Goal: Task Accomplishment & Management: Complete application form

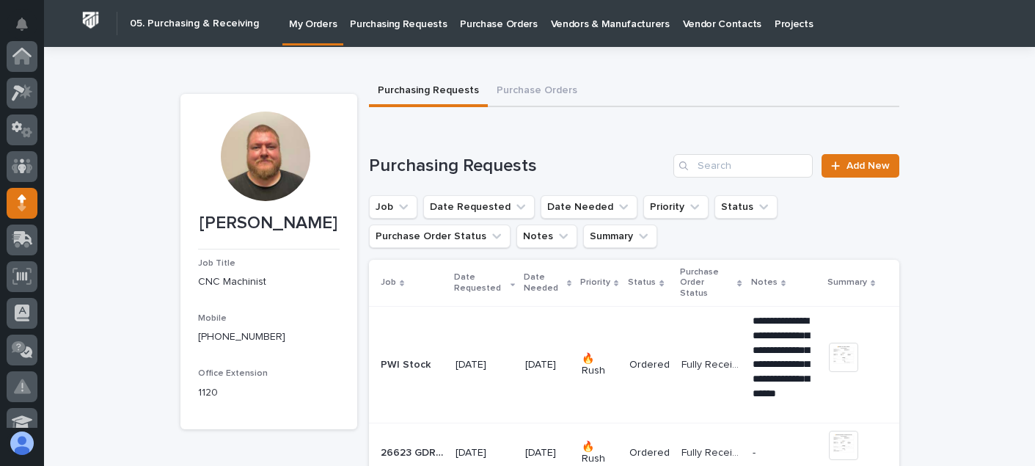
scroll to position [147, 0]
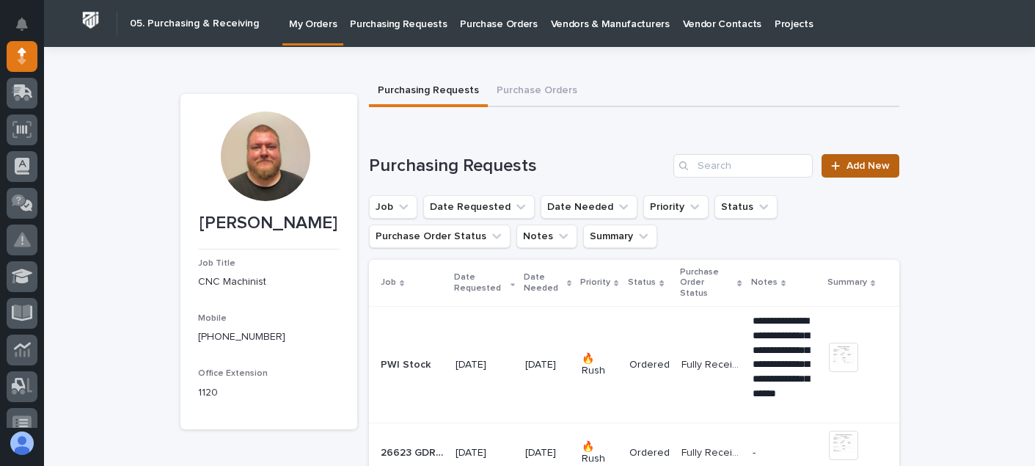
click at [849, 159] on link "Add New" at bounding box center [860, 165] width 77 height 23
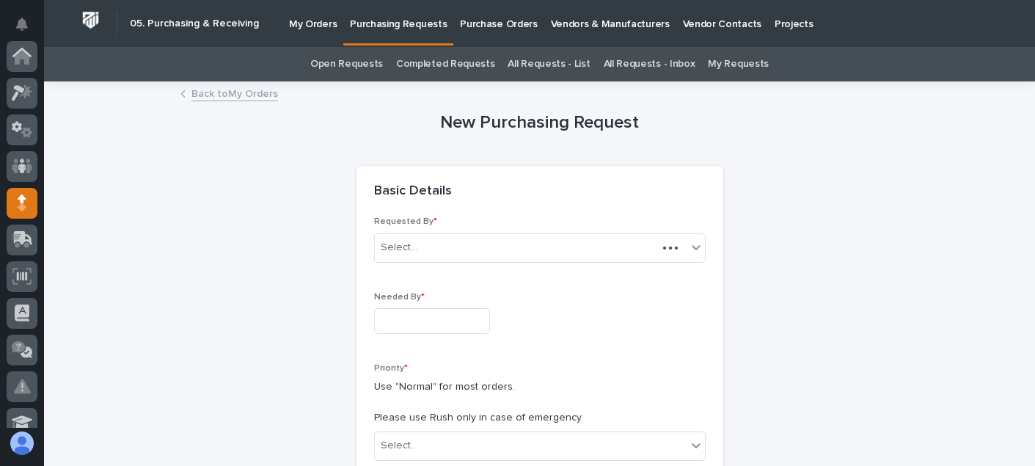
scroll to position [147, 0]
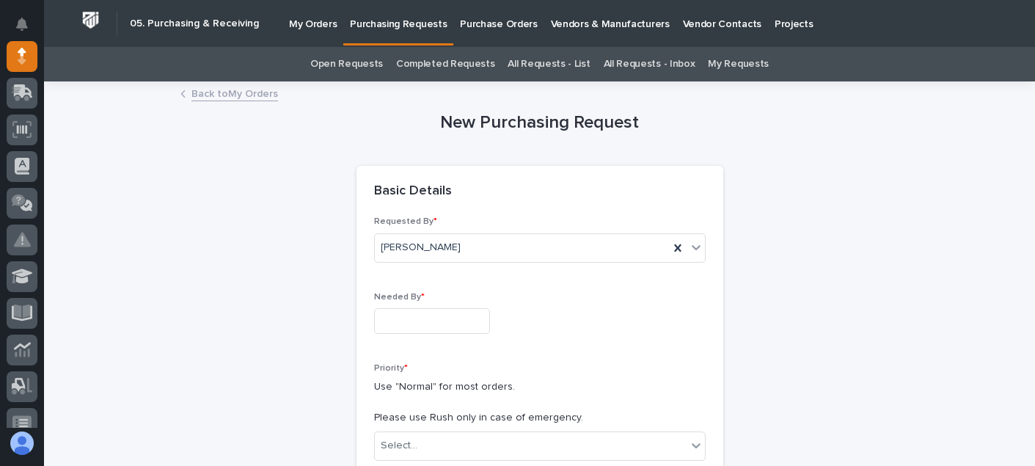
click at [447, 311] on input "text" at bounding box center [432, 321] width 116 height 26
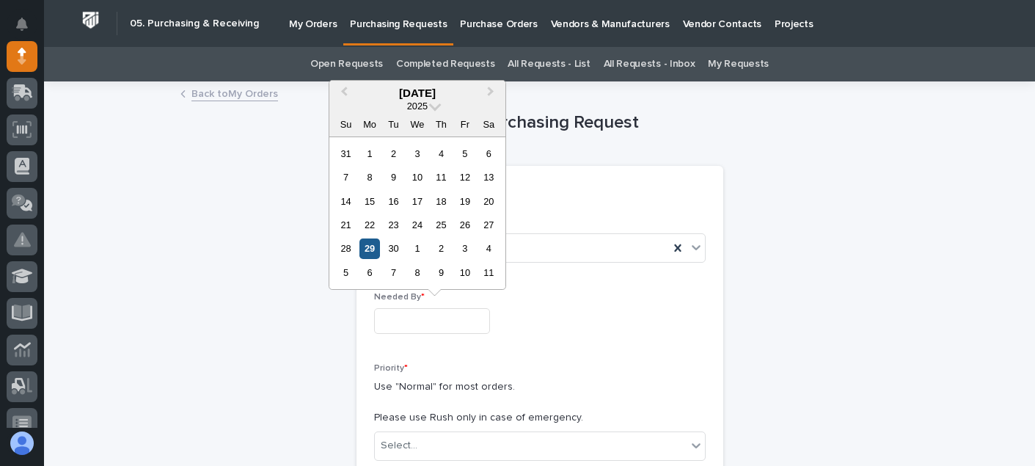
click at [379, 249] on div "29" at bounding box center [370, 248] width 20 height 20
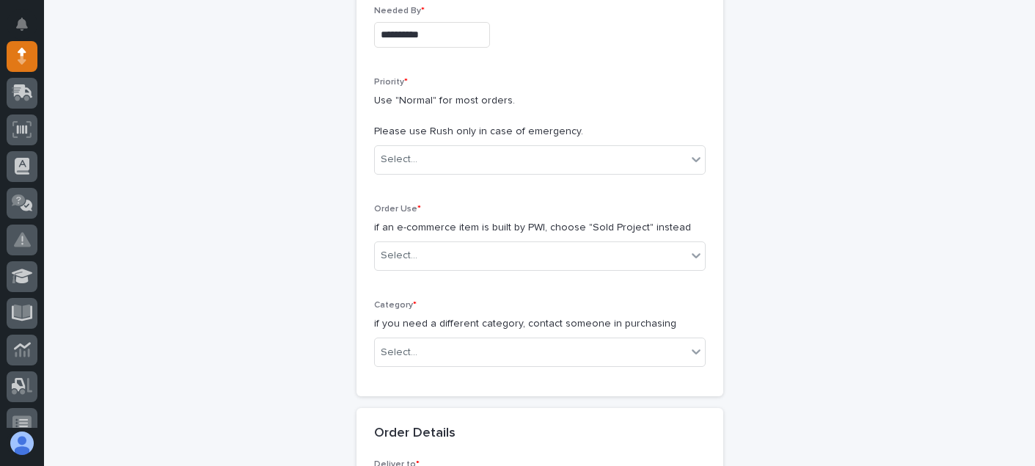
scroll to position [293, 0]
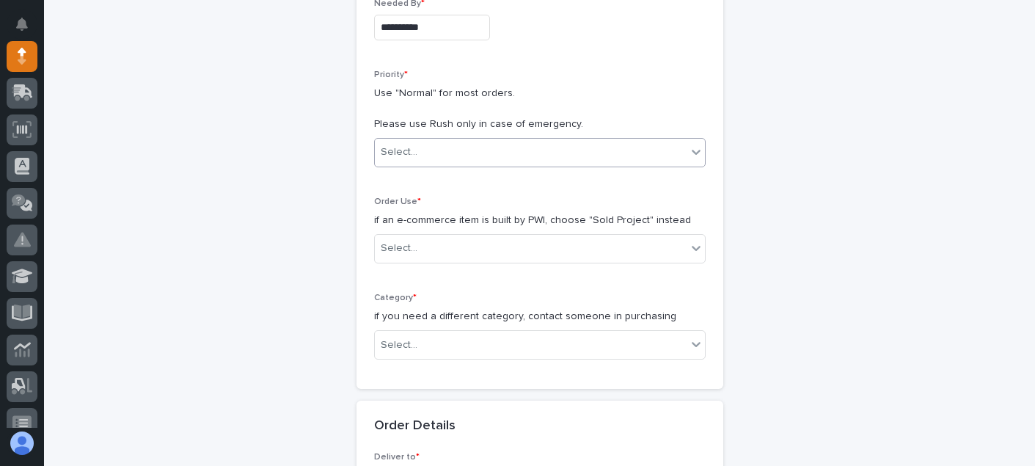
click at [432, 148] on div "Select..." at bounding box center [531, 152] width 312 height 24
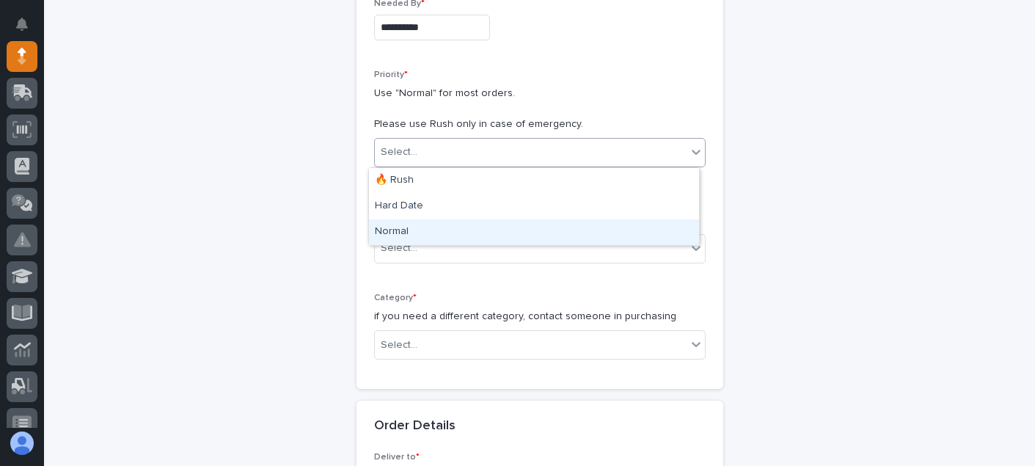
click at [404, 228] on div "Normal" at bounding box center [534, 232] width 330 height 26
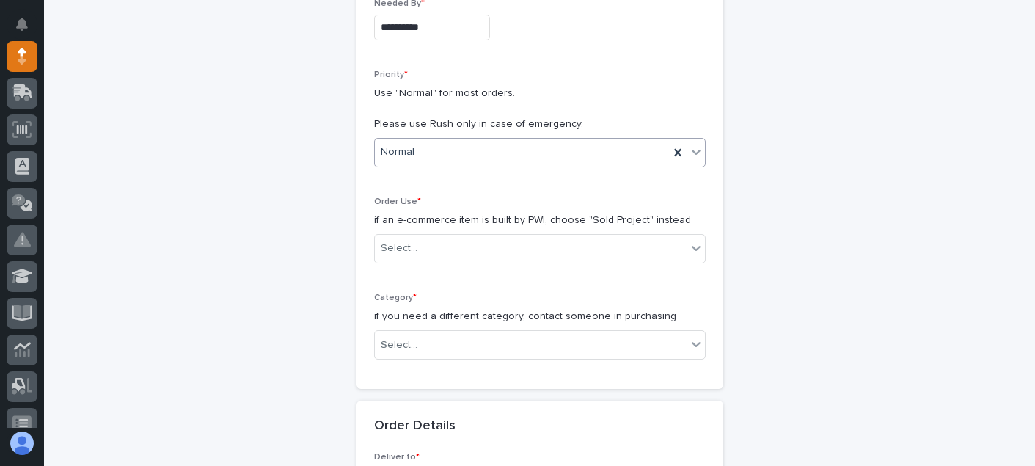
click at [415, 37] on input "**********" at bounding box center [432, 28] width 116 height 26
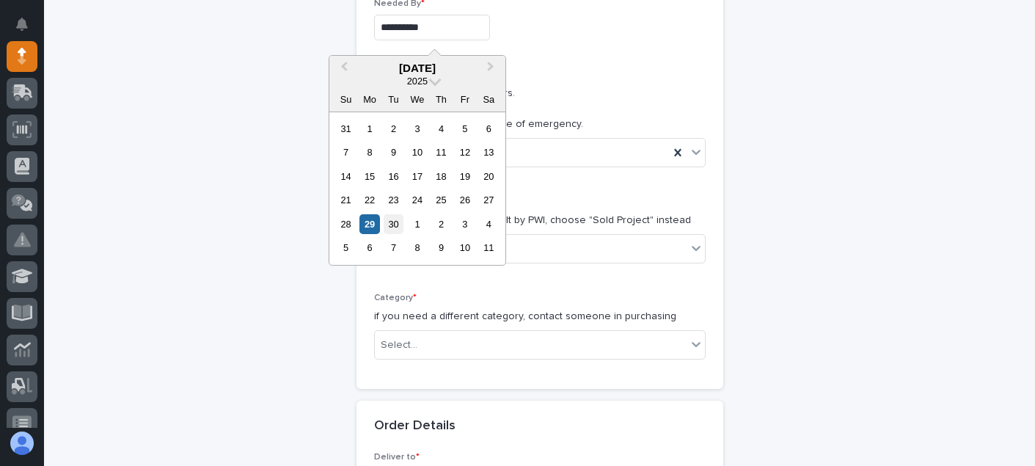
click at [398, 225] on div "30" at bounding box center [394, 224] width 20 height 20
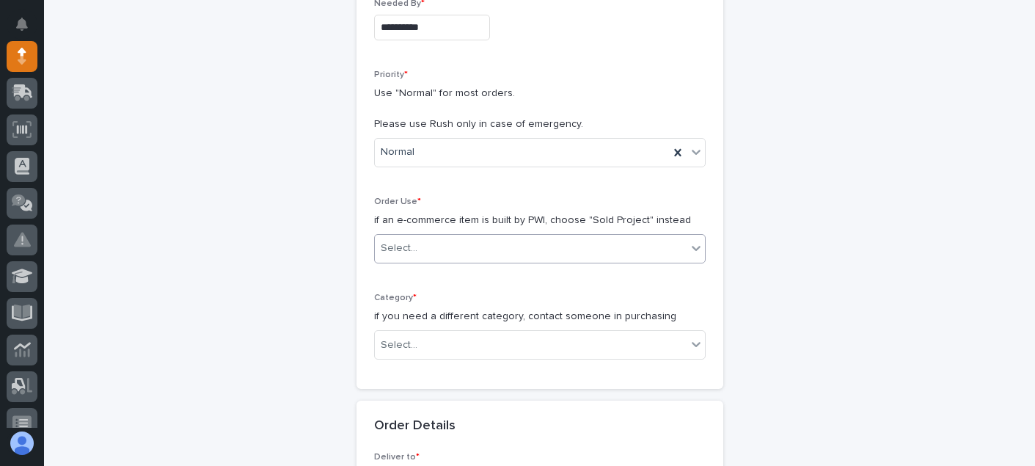
type input "**********"
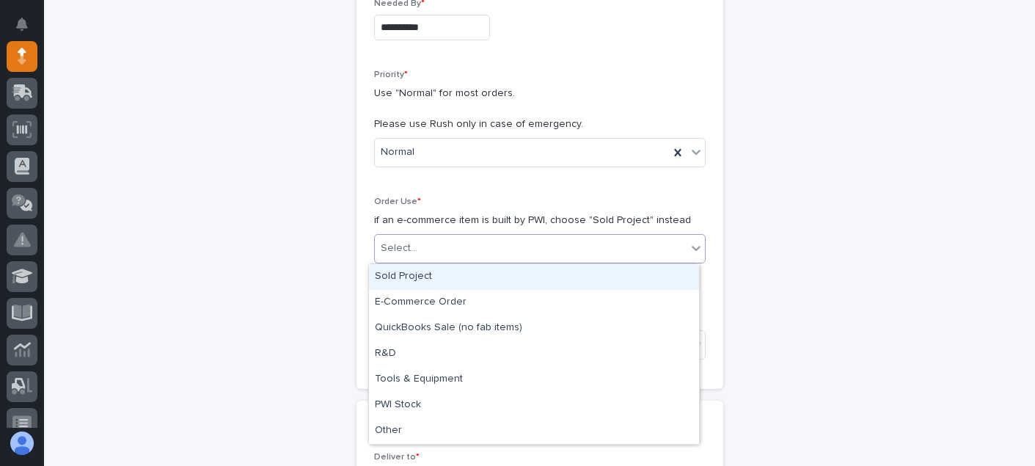
click at [415, 249] on div "Select..." at bounding box center [531, 248] width 312 height 24
click at [412, 272] on div "Sold Project" at bounding box center [534, 277] width 330 height 26
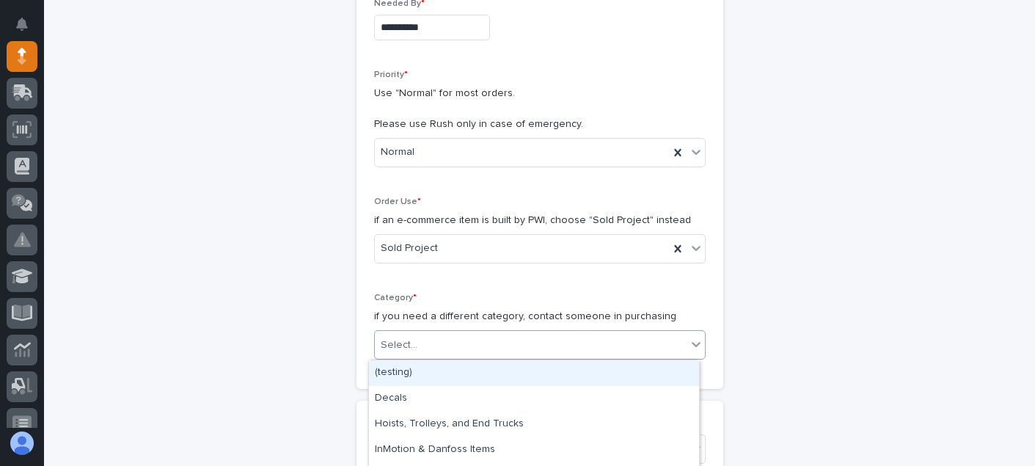
click at [434, 344] on div "Select..." at bounding box center [531, 345] width 312 height 24
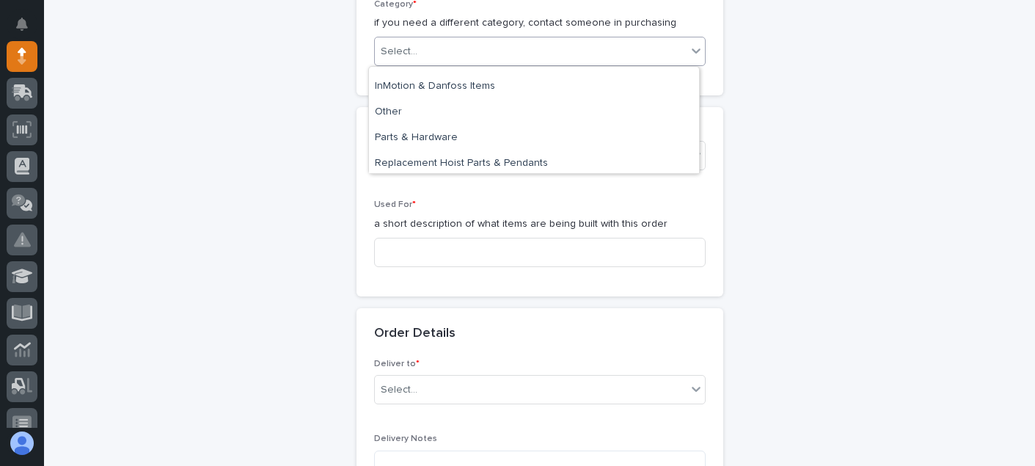
scroll to position [125, 0]
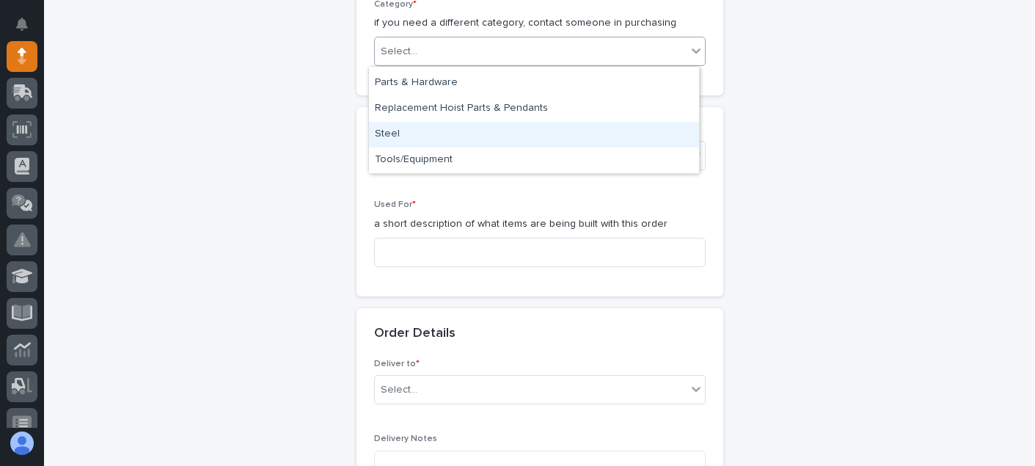
click at [434, 132] on div "Steel" at bounding box center [534, 135] width 330 height 26
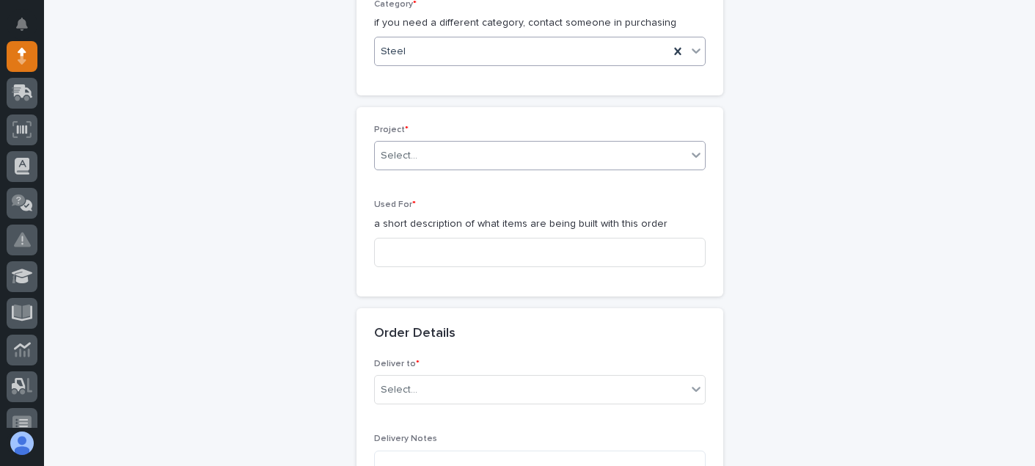
click at [422, 150] on div "Select..." at bounding box center [531, 156] width 312 height 24
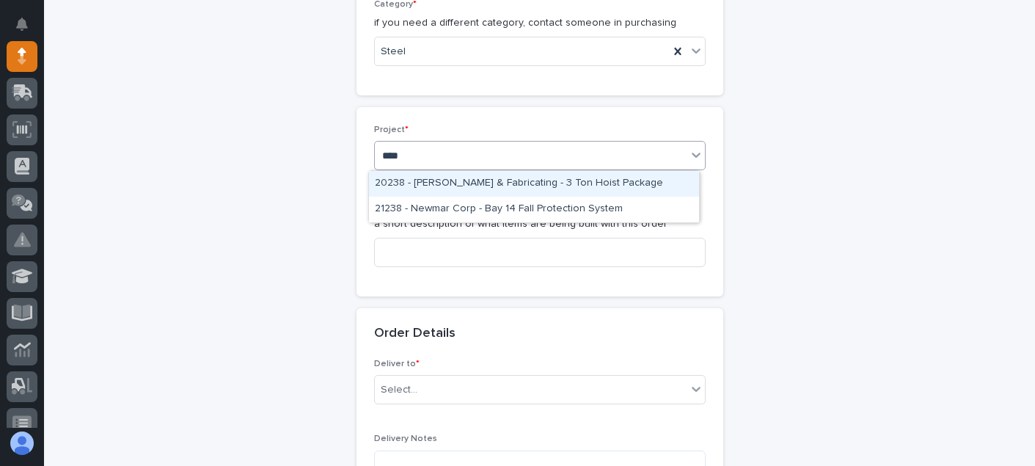
type input "*****"
click at [450, 180] on div "23850 - PWI - Misc Shop Stock Parts" at bounding box center [534, 184] width 330 height 26
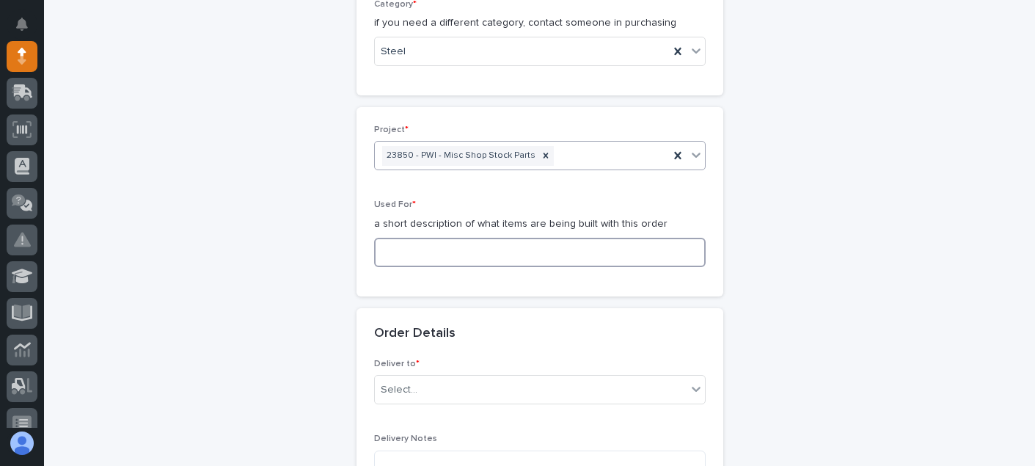
click at [396, 263] on input at bounding box center [540, 252] width 332 height 29
type input "Brake clamp blocks"
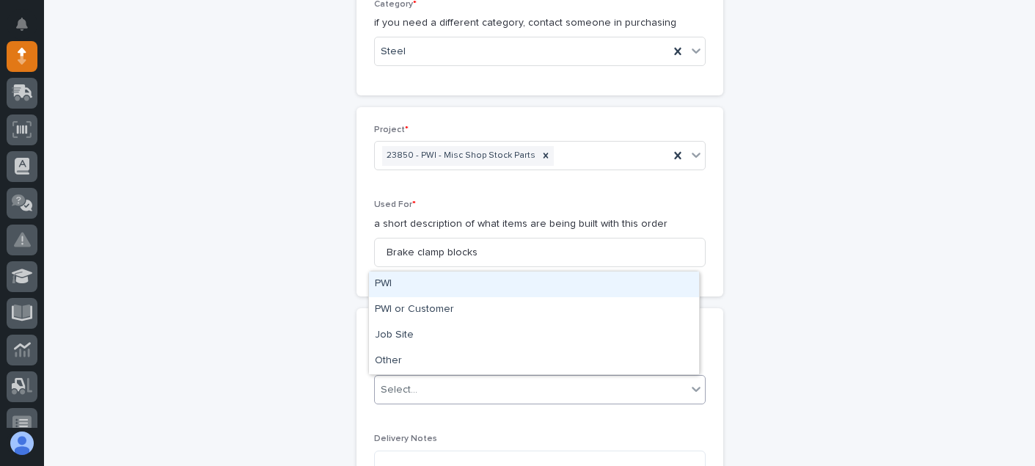
click at [440, 382] on div "Select..." at bounding box center [531, 390] width 312 height 24
click at [408, 288] on div "PWI" at bounding box center [534, 284] width 330 height 26
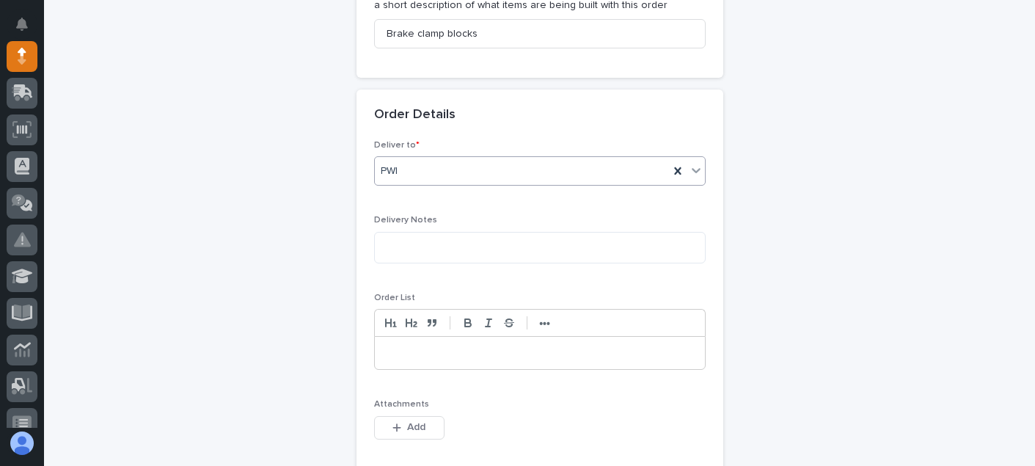
scroll to position [807, 0]
click at [445, 247] on textarea at bounding box center [540, 246] width 332 height 32
type textarea "********"
click at [389, 343] on div at bounding box center [540, 351] width 330 height 32
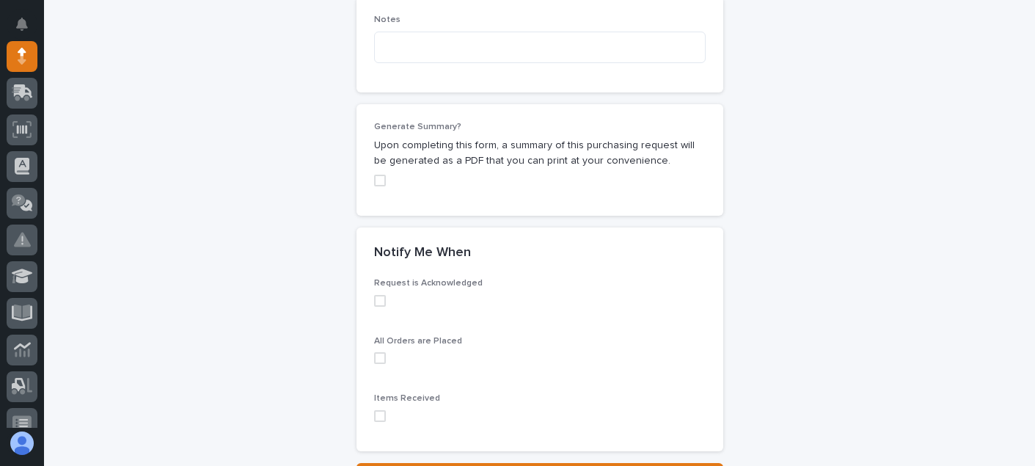
scroll to position [1321, 0]
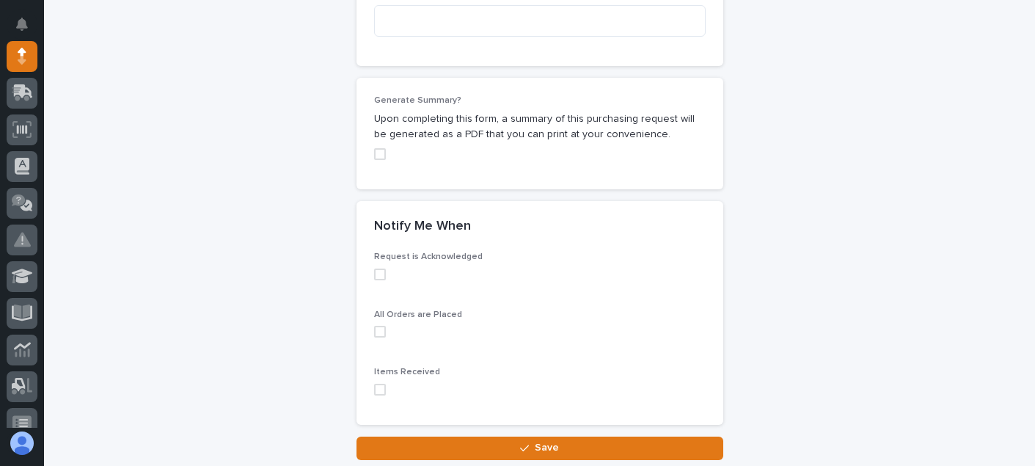
click at [365, 277] on div "Request is Acknowledged All Orders are Placed Items Received" at bounding box center [540, 338] width 367 height 172
click at [376, 277] on span at bounding box center [380, 275] width 12 height 12
click at [374, 333] on span at bounding box center [380, 332] width 12 height 12
click at [381, 387] on label at bounding box center [540, 390] width 332 height 12
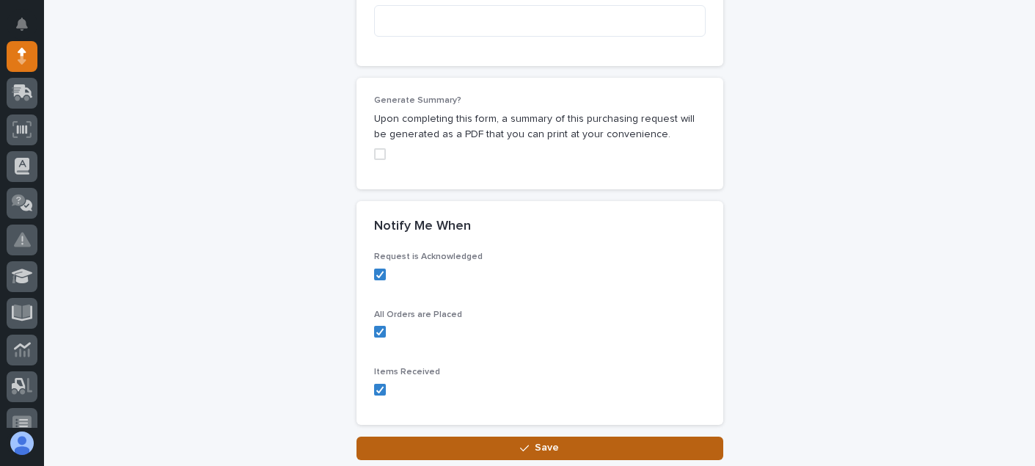
click at [484, 438] on button "Save" at bounding box center [540, 448] width 367 height 23
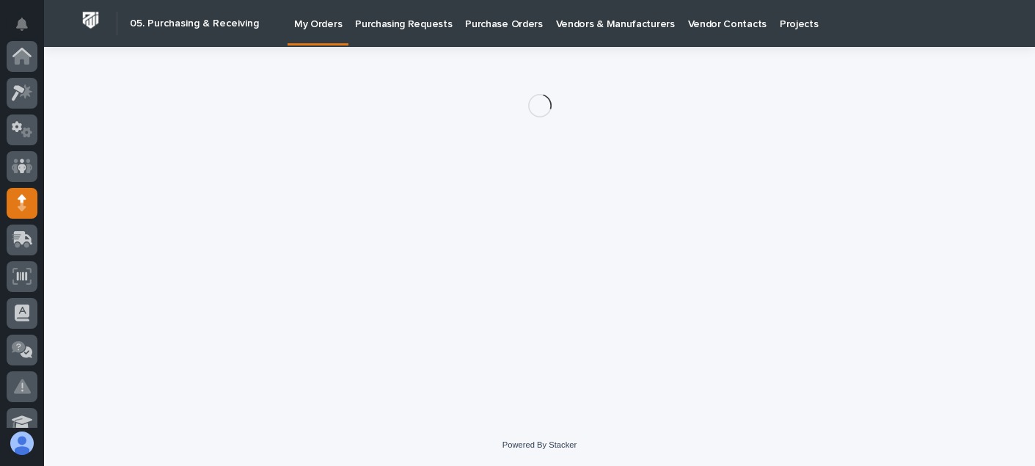
scroll to position [147, 0]
